Goal: Find specific page/section: Find specific page/section

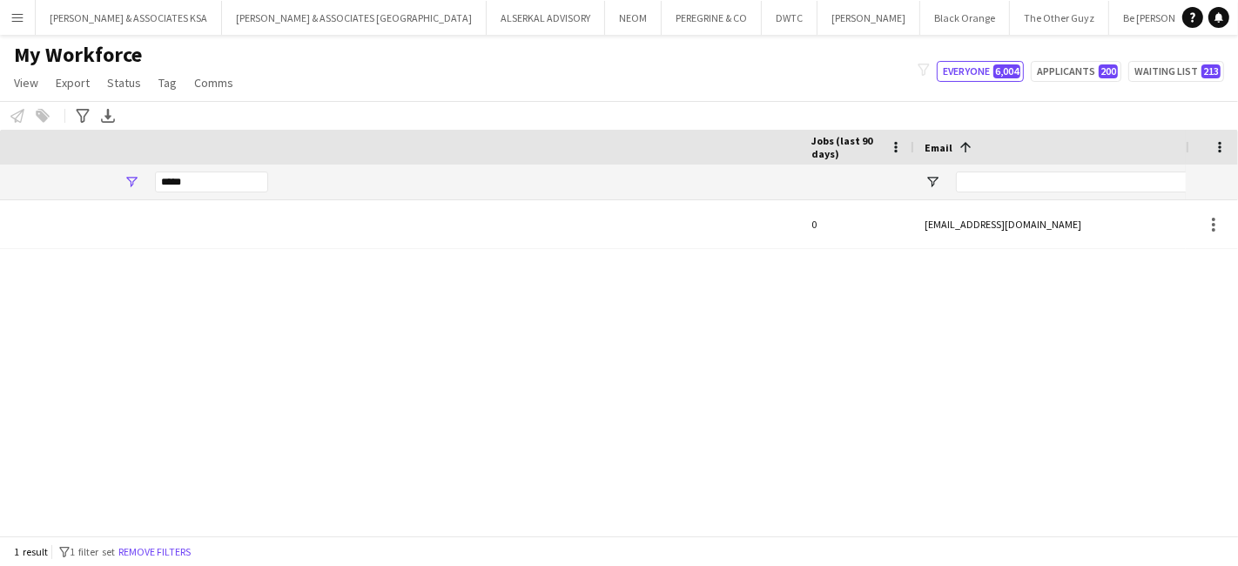
scroll to position [0, 1048]
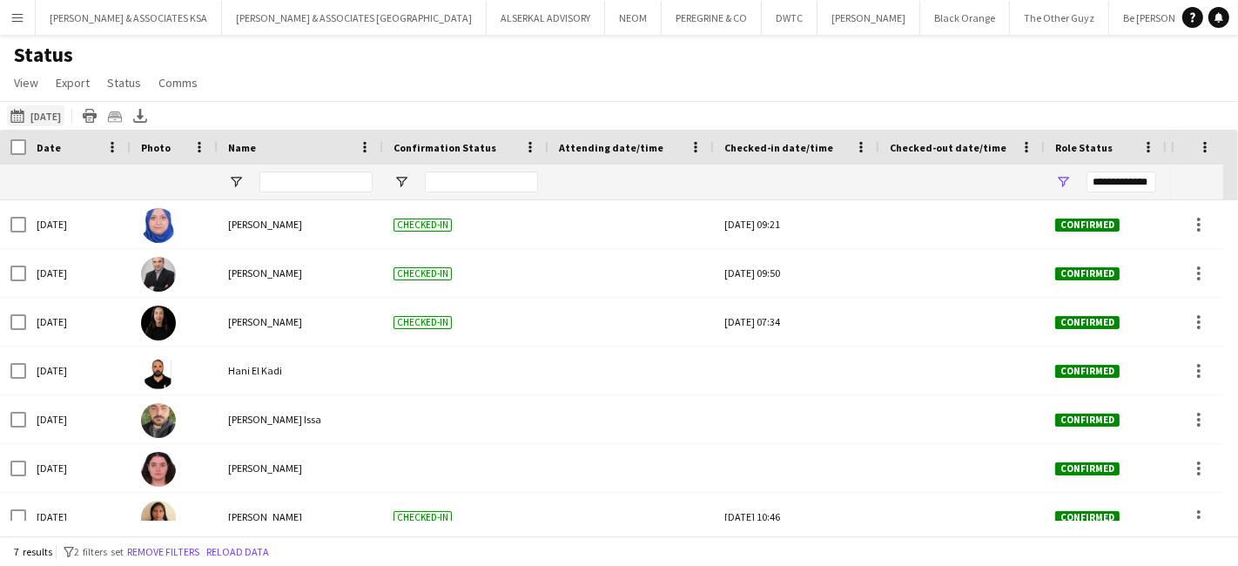
click at [45, 111] on button "06-10-2025 to 12-10-2025 03-10-2025" at bounding box center [35, 115] width 57 height 21
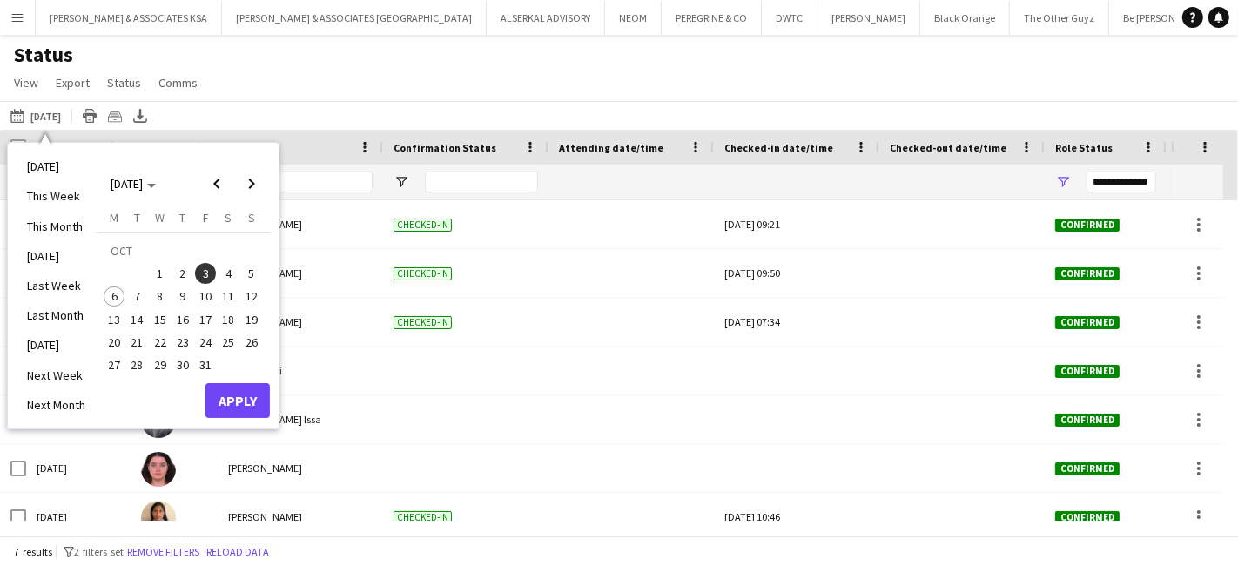
click at [118, 292] on span "6" at bounding box center [114, 297] width 21 height 21
click at [220, 393] on button "Apply" at bounding box center [238, 400] width 64 height 35
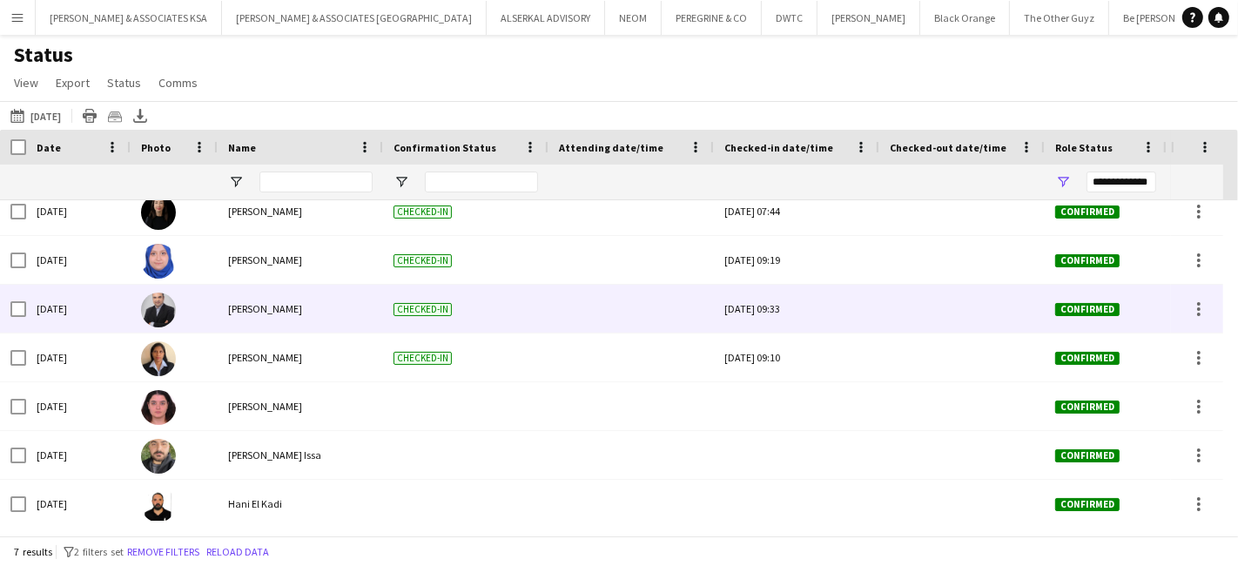
scroll to position [20, 0]
